Goal: Contribute content: Add original content to the website for others to see

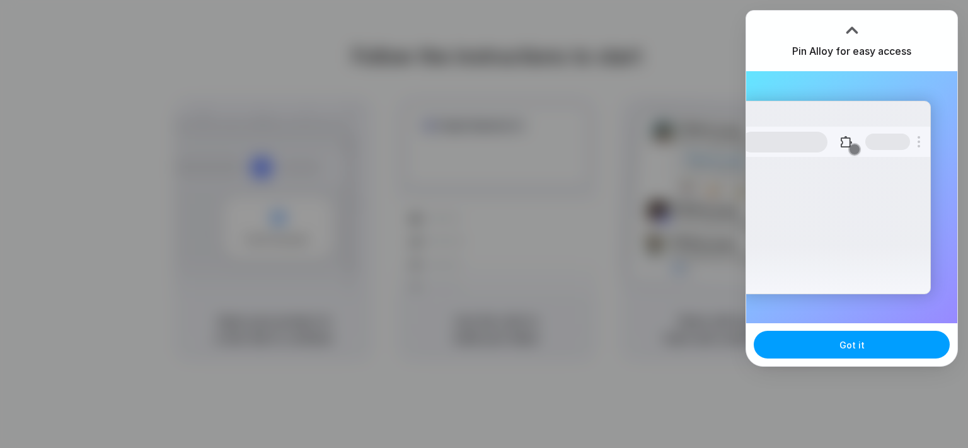
click at [810, 347] on button "Got it" at bounding box center [852, 345] width 196 height 28
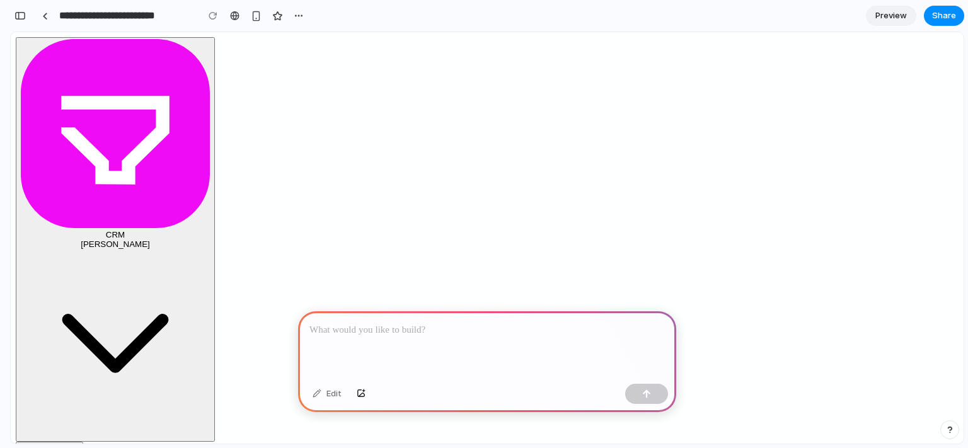
click at [405, 329] on p at bounding box center [487, 330] width 356 height 15
click at [642, 393] on div "button" at bounding box center [646, 394] width 9 height 9
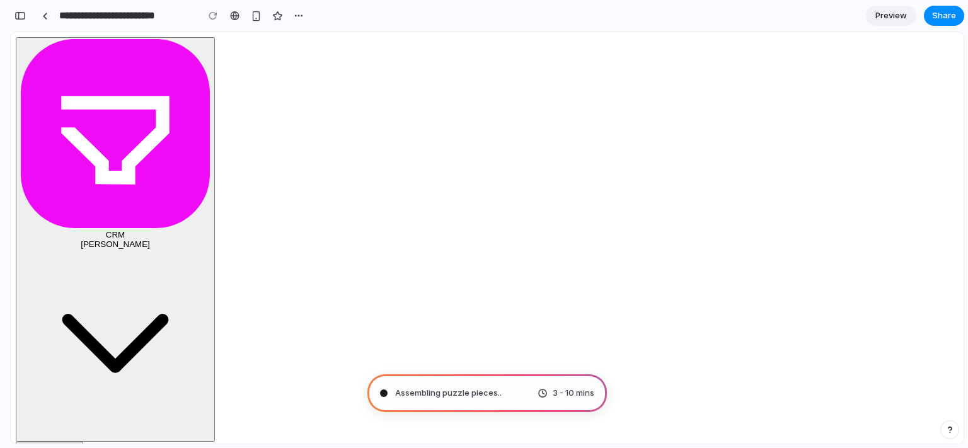
type input "**********"
